Goal: Task Accomplishment & Management: Manage account settings

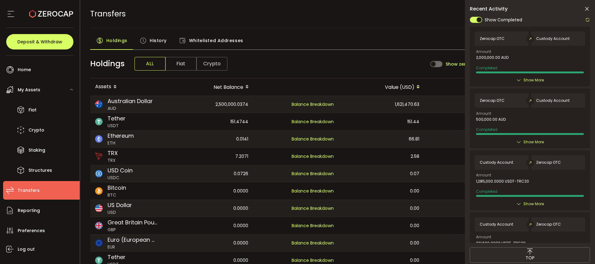
click at [314, 67] on div "Holdings ALL Fiat Crypto Show zero balance" at bounding box center [337, 64] width 495 height 29
click at [313, 63] on div "Holdings ALL Fiat Crypto Show zero balance" at bounding box center [337, 64] width 495 height 29
click at [587, 9] on icon at bounding box center [587, 9] width 6 height 6
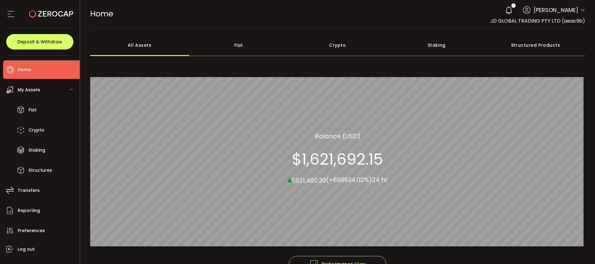
click at [575, 11] on span "[PERSON_NAME]" at bounding box center [556, 10] width 45 height 8
click at [580, 10] on icon at bounding box center [582, 10] width 5 height 5
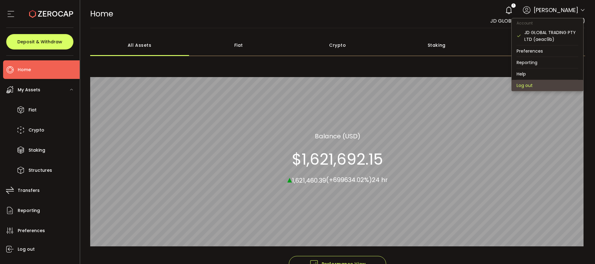
click at [532, 86] on li "Log out" at bounding box center [548, 85] width 72 height 11
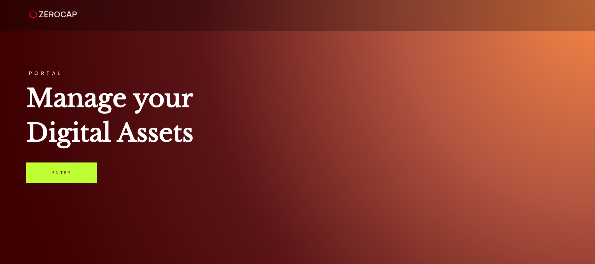
click at [62, 172] on link "Enter" at bounding box center [61, 173] width 71 height 20
